Goal: Communication & Community: Answer question/provide support

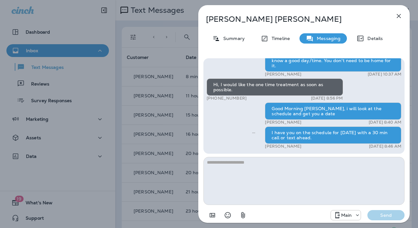
click at [400, 15] on icon "button" at bounding box center [399, 16] width 4 height 4
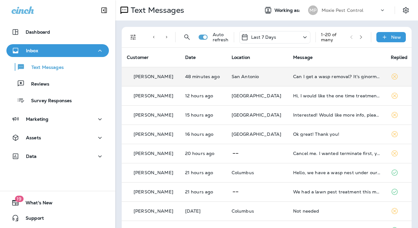
click at [307, 81] on td "Can I get a wasp removal? It's ginormous!!!" at bounding box center [337, 76] width 98 height 19
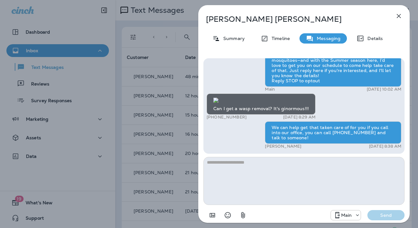
click at [398, 15] on icon "button" at bounding box center [399, 16] width 4 height 4
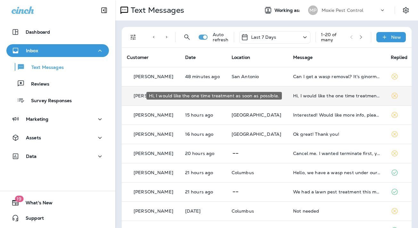
click at [312, 96] on div "Hi, I would like the one time treatment as soon as possible." at bounding box center [337, 95] width 88 height 5
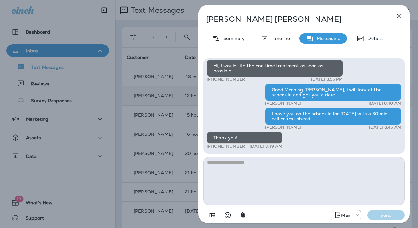
click at [400, 15] on icon "button" at bounding box center [399, 16] width 4 height 4
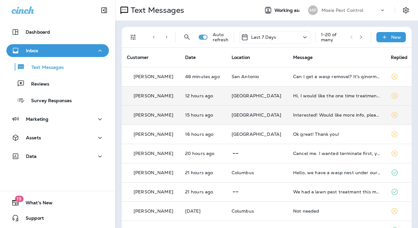
click at [306, 116] on div "Interested! Would like more info, please" at bounding box center [337, 115] width 88 height 5
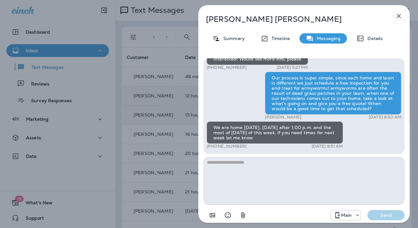
click at [398, 15] on icon "button" at bounding box center [399, 16] width 8 height 8
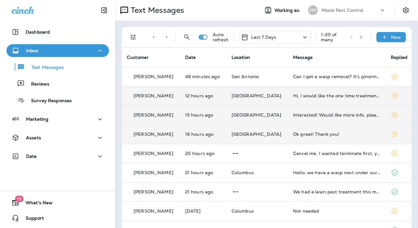
click at [303, 134] on div "Ok great! Thank you!" at bounding box center [337, 134] width 88 height 5
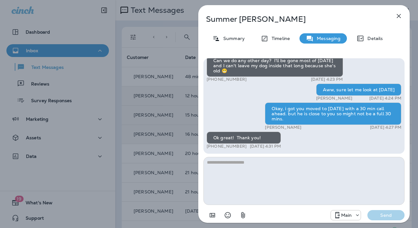
click at [399, 15] on icon "button" at bounding box center [399, 16] width 8 height 8
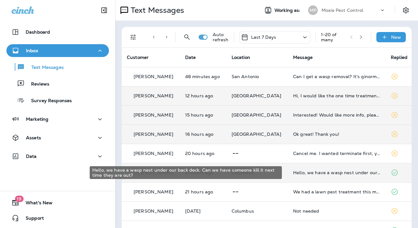
click at [309, 174] on div "Hello, we have a wasp nest under our back deck. Can we have someone kill it nex…" at bounding box center [337, 172] width 88 height 5
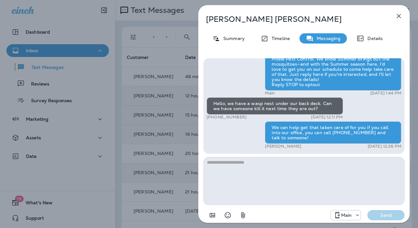
click at [399, 16] on icon "button" at bounding box center [399, 16] width 4 height 4
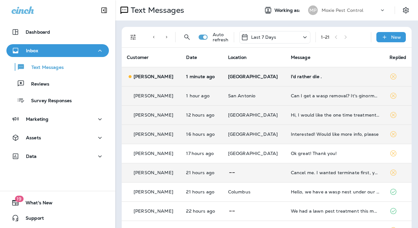
click at [298, 77] on div "I'd rather die ." at bounding box center [335, 76] width 89 height 5
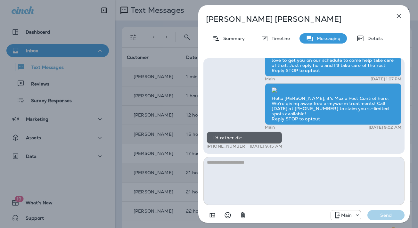
click at [399, 16] on icon "button" at bounding box center [399, 16] width 4 height 4
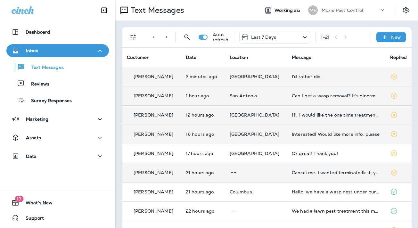
click at [301, 96] on div "Can I get a wasp removal? It's ginormous!!!" at bounding box center [336, 95] width 88 height 5
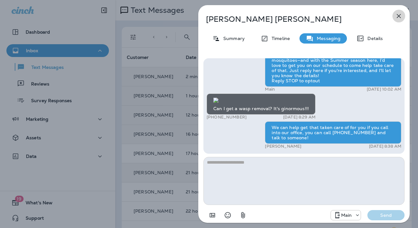
click at [400, 16] on icon "button" at bounding box center [399, 16] width 8 height 8
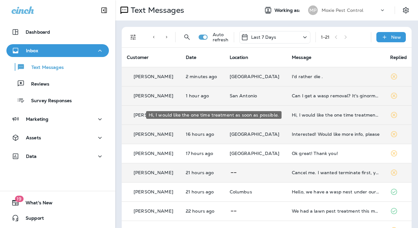
click at [299, 117] on div "Hi, I would like the one time treatment as soon as possible." at bounding box center [336, 115] width 88 height 5
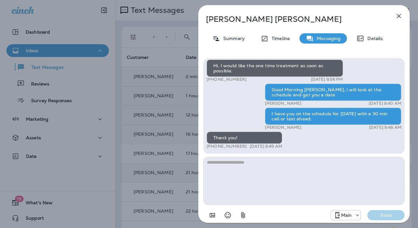
click at [399, 17] on icon "button" at bounding box center [399, 16] width 8 height 8
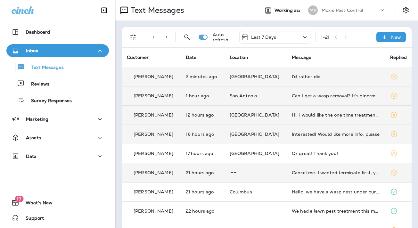
click at [301, 135] on div "Interested! Would like more info, please" at bounding box center [336, 134] width 88 height 5
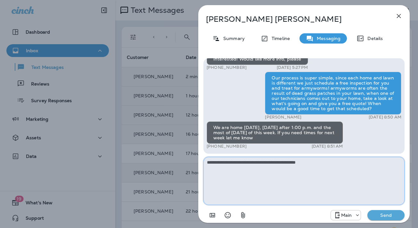
type textarea "**********"
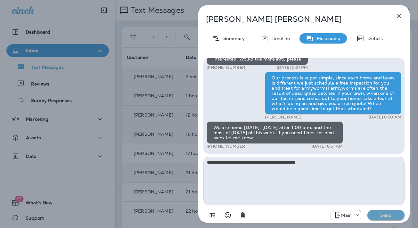
click at [388, 214] on p "Send" at bounding box center [386, 216] width 27 height 6
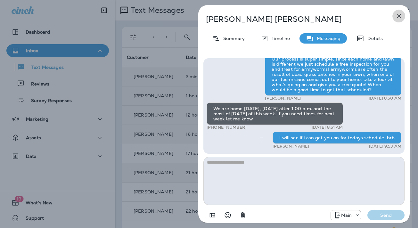
click at [399, 15] on icon "button" at bounding box center [399, 16] width 8 height 8
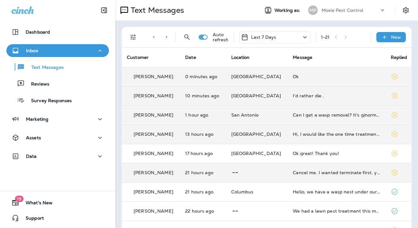
click at [293, 76] on div "Ok" at bounding box center [337, 76] width 88 height 5
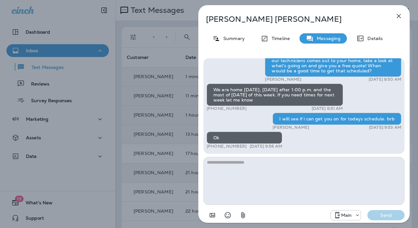
click at [399, 15] on icon "button" at bounding box center [399, 16] width 4 height 4
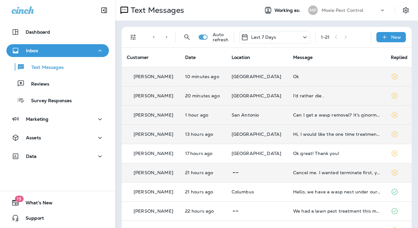
click at [289, 73] on td "Ok" at bounding box center [337, 76] width 98 height 19
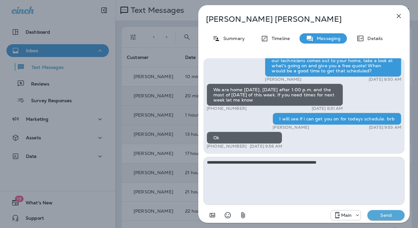
click at [318, 163] on textarea "**********" at bounding box center [304, 181] width 201 height 48
click at [338, 164] on textarea "**********" at bounding box center [304, 181] width 201 height 48
type textarea "**********"
click at [380, 215] on p "Send" at bounding box center [386, 216] width 27 height 6
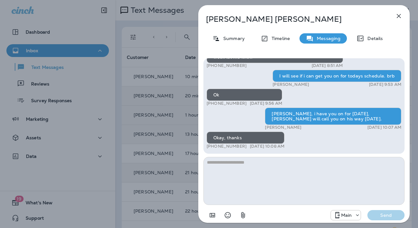
click at [399, 15] on icon "button" at bounding box center [399, 16] width 8 height 8
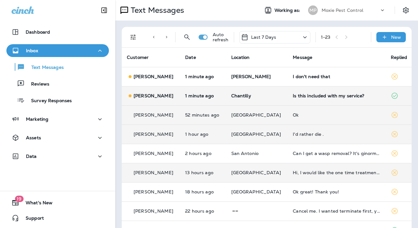
click at [314, 96] on div "Is this included with my service?" at bounding box center [337, 95] width 88 height 5
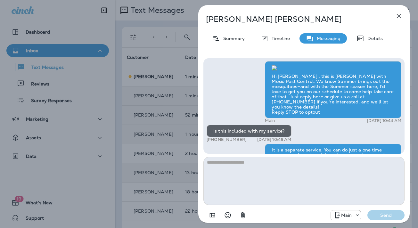
scroll to position [-321, 0]
click at [399, 15] on icon "button" at bounding box center [399, 16] width 4 height 4
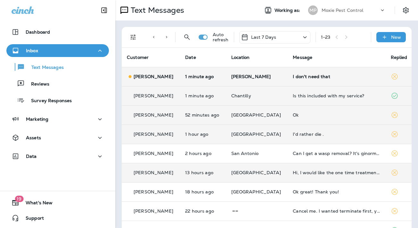
click at [296, 77] on div "I don't need that" at bounding box center [337, 76] width 88 height 5
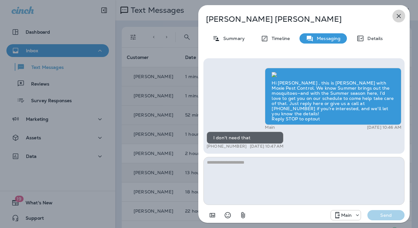
click at [399, 16] on icon "button" at bounding box center [399, 16] width 4 height 4
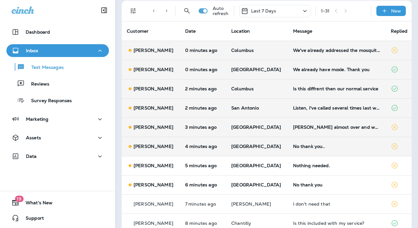
scroll to position [28, 0]
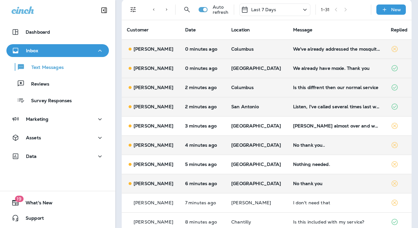
click at [295, 184] on div "No thank you" at bounding box center [337, 183] width 88 height 5
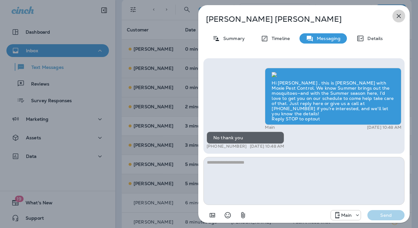
click at [400, 15] on icon "button" at bounding box center [399, 16] width 8 height 8
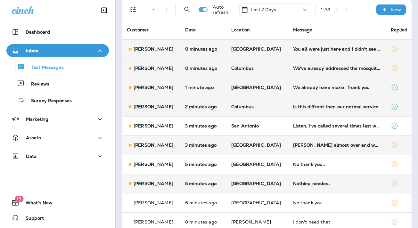
click at [293, 184] on div "Nothing needed." at bounding box center [337, 183] width 88 height 5
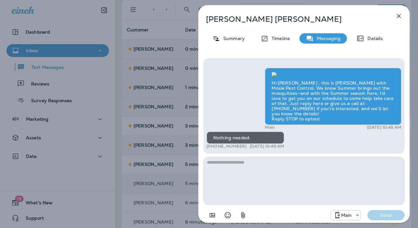
click at [400, 15] on icon "button" at bounding box center [399, 16] width 8 height 8
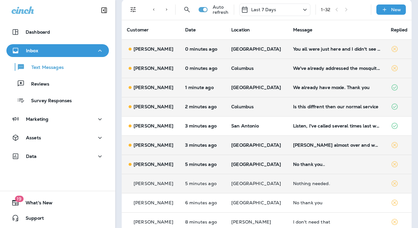
click at [300, 164] on div "No thank you.." at bounding box center [337, 164] width 88 height 5
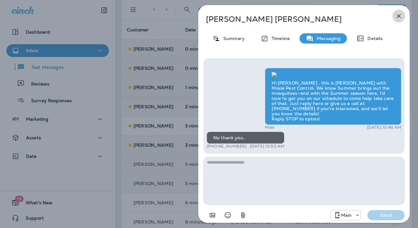
click at [400, 14] on icon "button" at bounding box center [399, 16] width 8 height 8
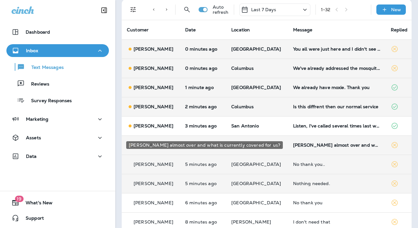
click at [316, 144] on div "[PERSON_NAME] almost over and what is currently covered for us?" at bounding box center [337, 145] width 88 height 5
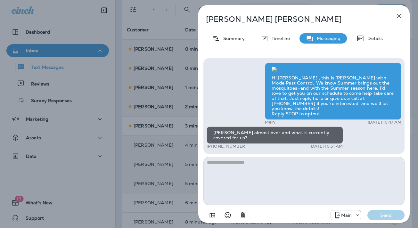
click at [400, 15] on icon "button" at bounding box center [399, 16] width 4 height 4
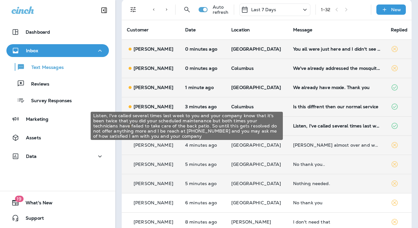
click at [306, 126] on div "Listen, I've called several times last week to you and your company know that i…" at bounding box center [337, 125] width 88 height 5
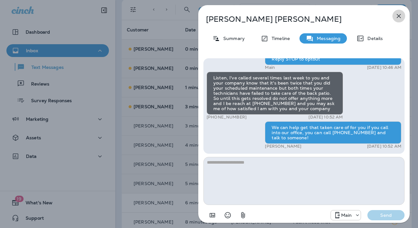
click at [400, 15] on icon "button" at bounding box center [399, 16] width 8 height 8
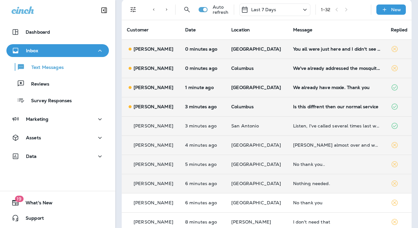
click at [314, 107] on div "Is this diffrent then our normal service" at bounding box center [337, 106] width 88 height 5
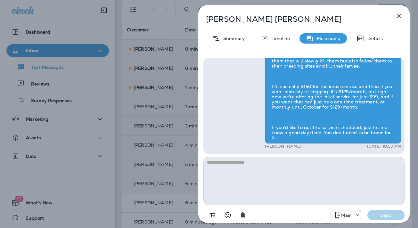
click at [397, 16] on icon "button" at bounding box center [399, 16] width 8 height 8
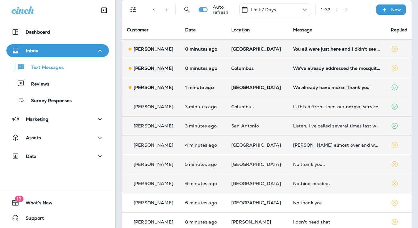
click at [293, 86] on div "We already have moxie. Thank you" at bounding box center [337, 87] width 88 height 5
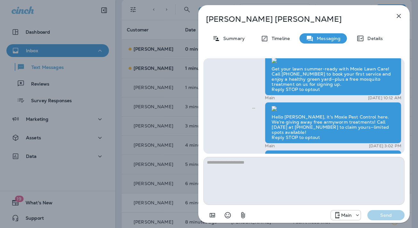
scroll to position [-282, 0]
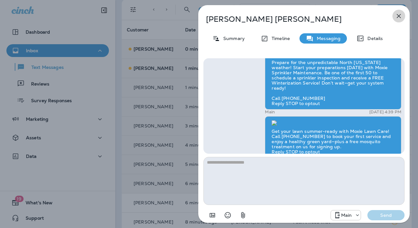
click at [399, 17] on icon "button" at bounding box center [399, 16] width 4 height 4
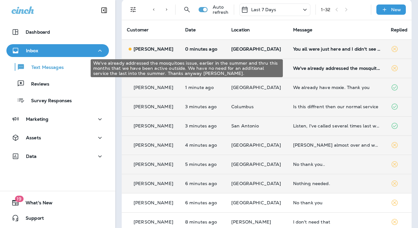
click at [296, 70] on div "We've already addressed the mosquitoes issue, earlier in the summer and thru th…" at bounding box center [337, 68] width 88 height 5
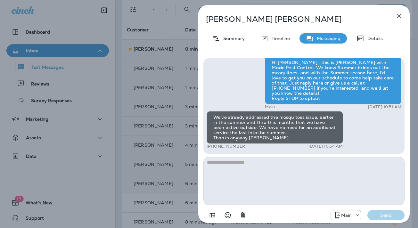
click at [400, 15] on icon "button" at bounding box center [399, 16] width 8 height 8
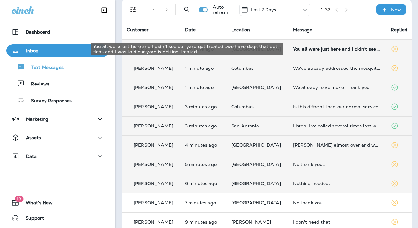
click at [310, 49] on div "You all were just here and I didn't see our yard get treated...we have dogs tha…" at bounding box center [337, 48] width 88 height 5
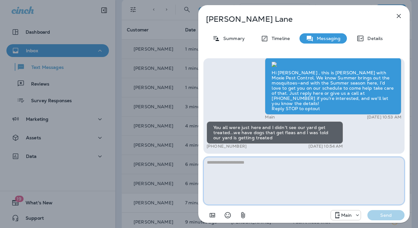
paste textarea "**********"
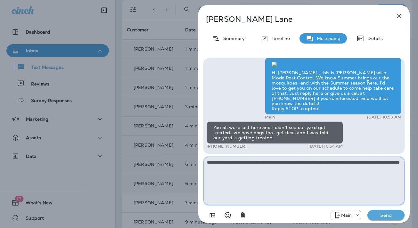
type textarea "**********"
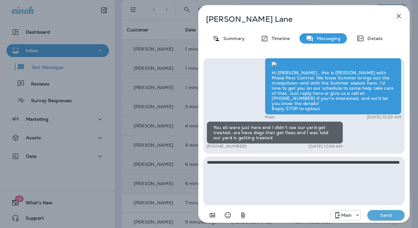
click at [389, 217] on p "Send" at bounding box center [386, 216] width 27 height 6
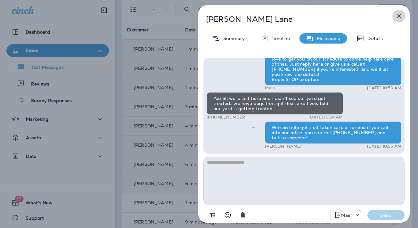
click at [399, 14] on icon "button" at bounding box center [399, 16] width 8 height 8
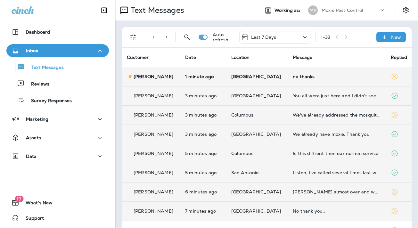
click at [296, 77] on div "no thanks" at bounding box center [337, 76] width 88 height 5
